Goal: Transaction & Acquisition: Purchase product/service

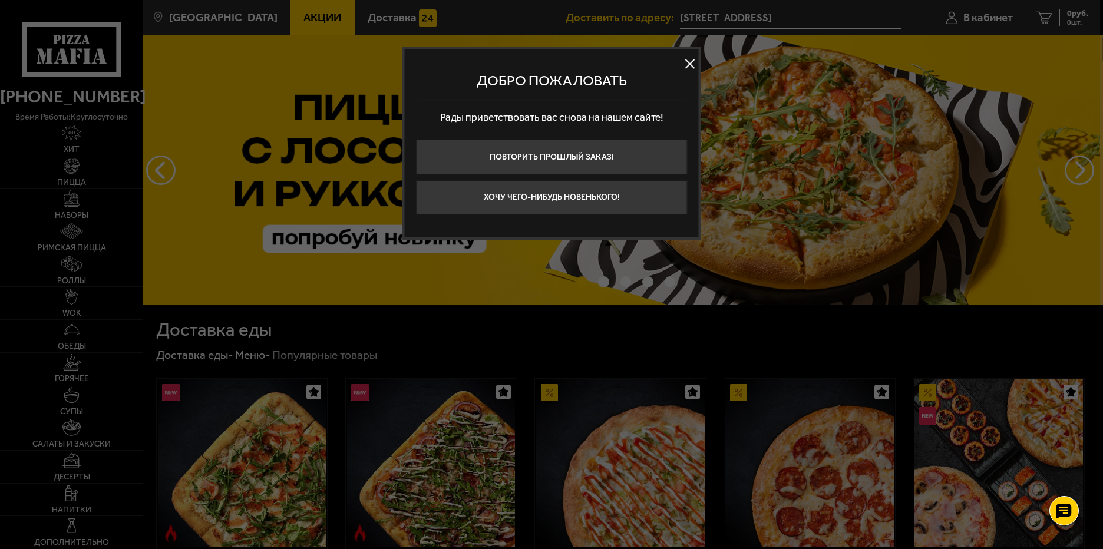
click at [689, 60] on button at bounding box center [690, 64] width 18 height 18
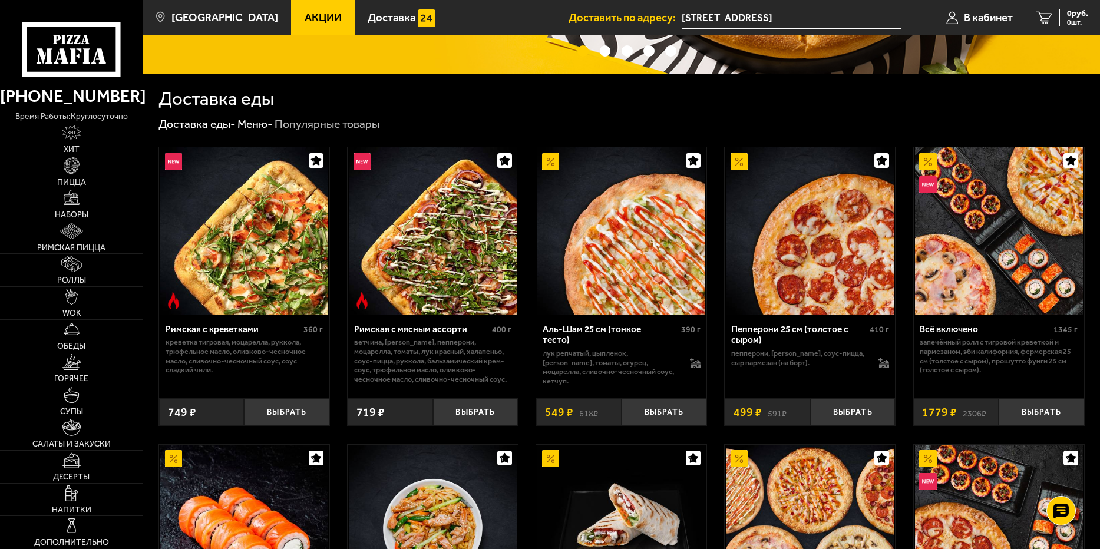
scroll to position [236, 0]
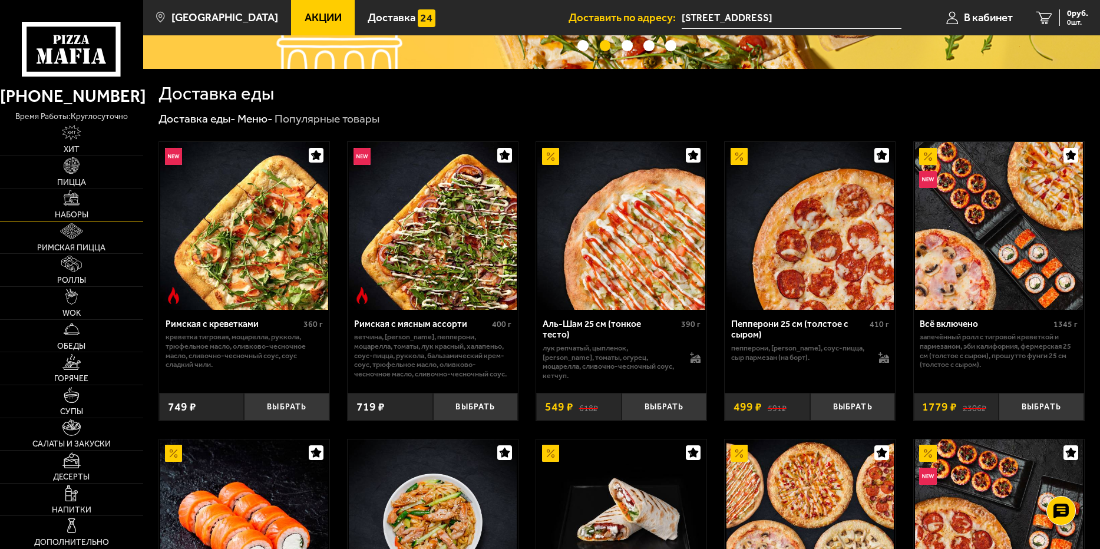
click at [75, 211] on span "Наборы" at bounding box center [72, 215] width 34 height 8
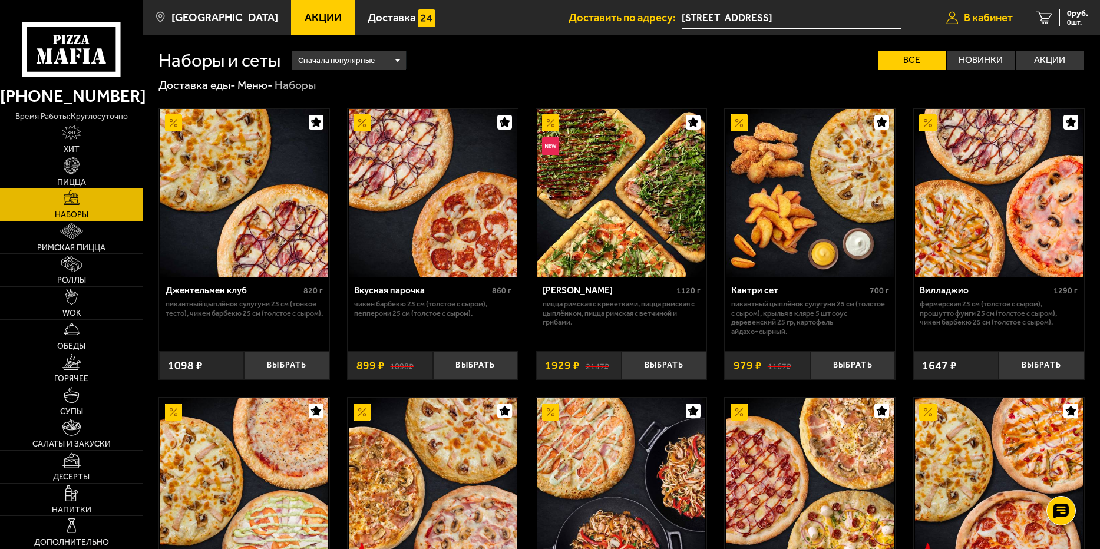
click at [974, 15] on span "В кабинет" at bounding box center [988, 17] width 49 height 11
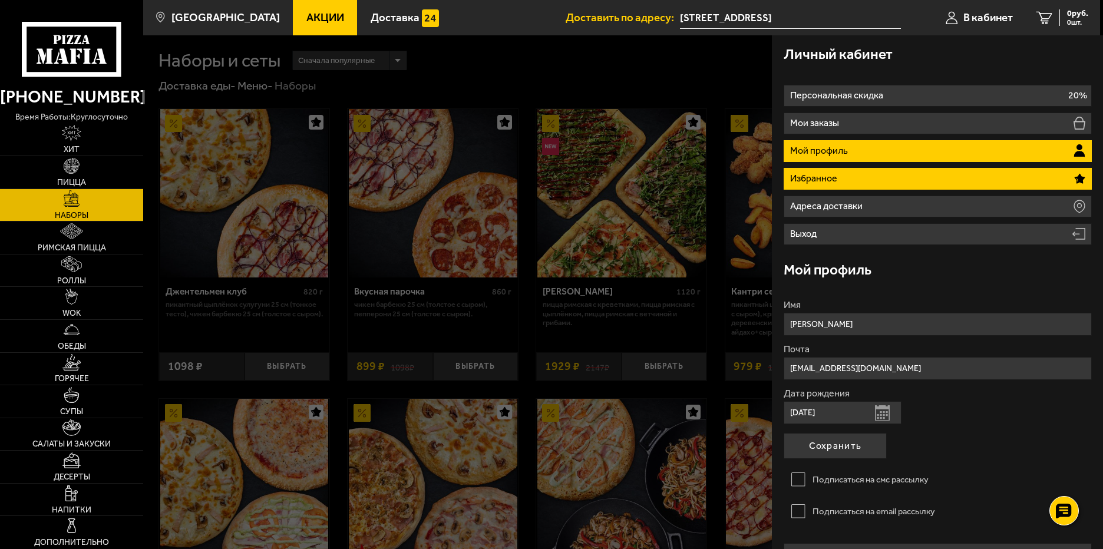
click at [913, 181] on li "Избранное" at bounding box center [937, 179] width 308 height 22
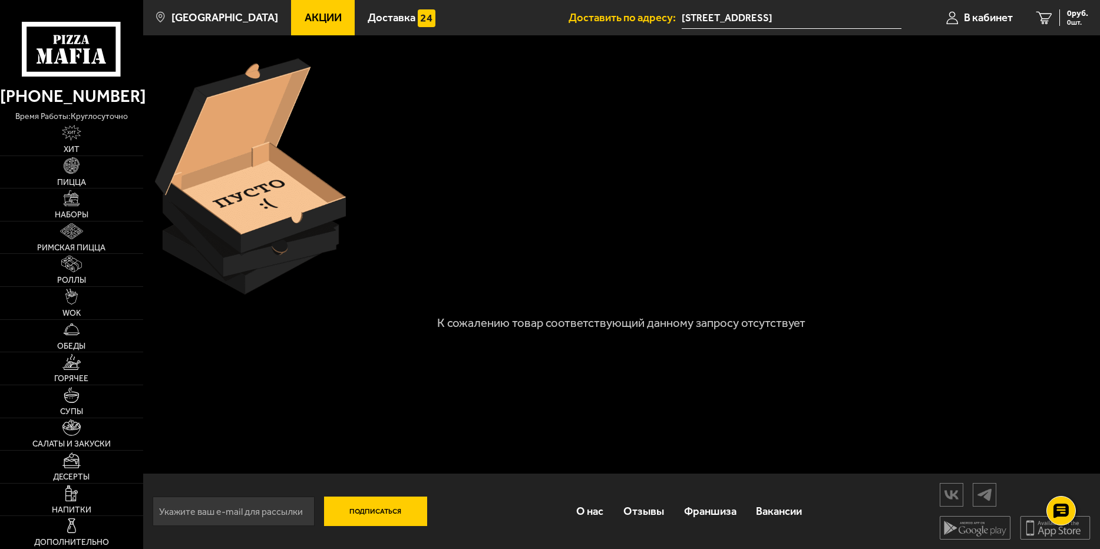
click at [51, 48] on icon at bounding box center [71, 49] width 99 height 55
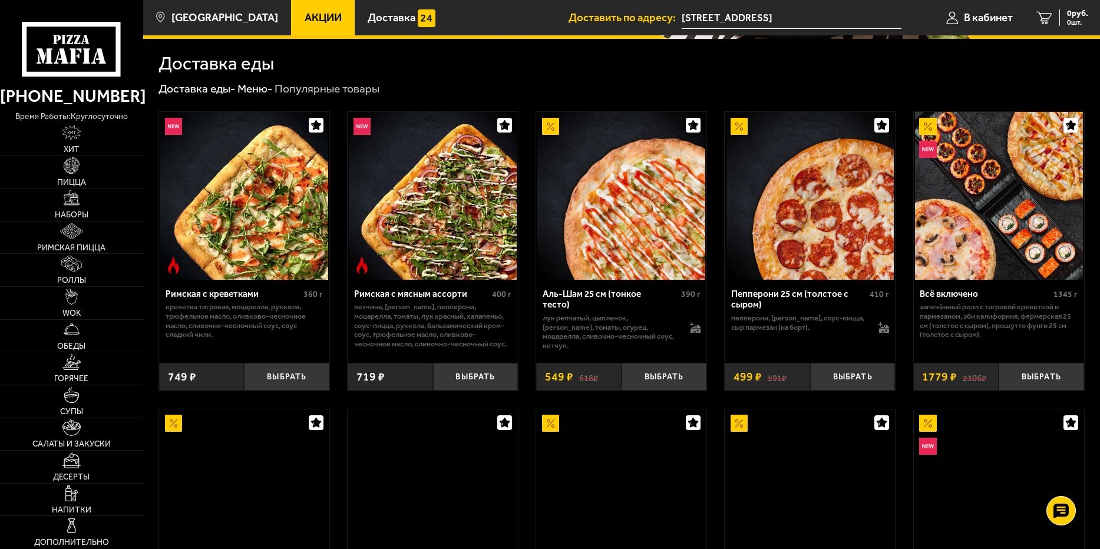
scroll to position [294, 0]
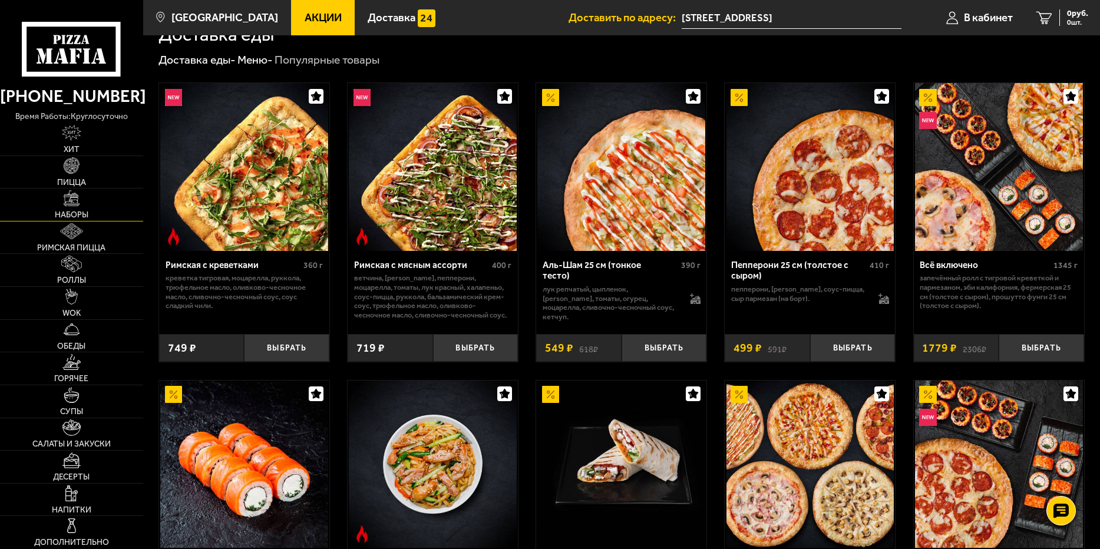
click at [72, 208] on link "Наборы" at bounding box center [71, 204] width 143 height 32
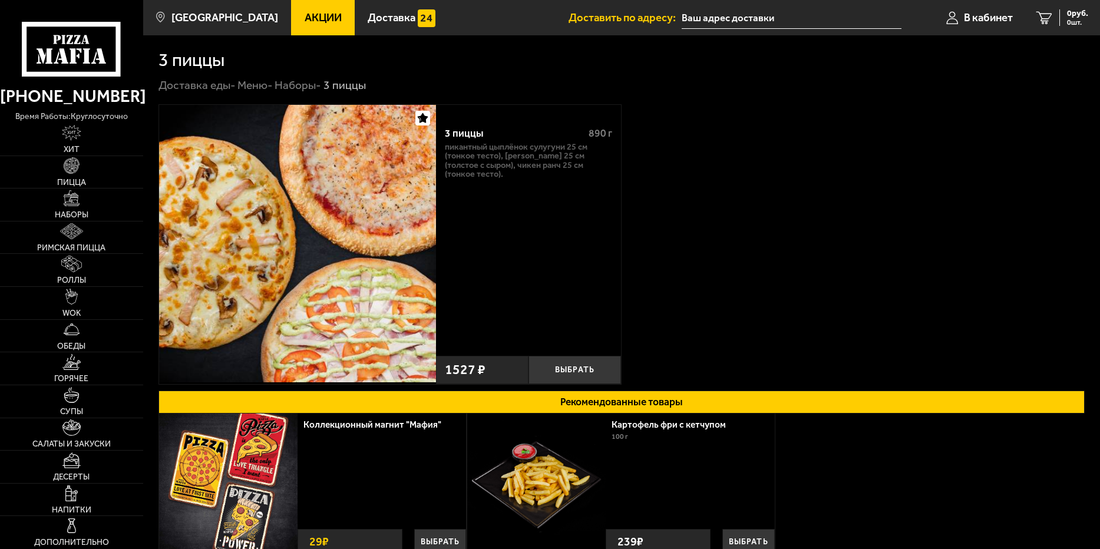
type input "[STREET_ADDRESS]"
